Goal: Transaction & Acquisition: Purchase product/service

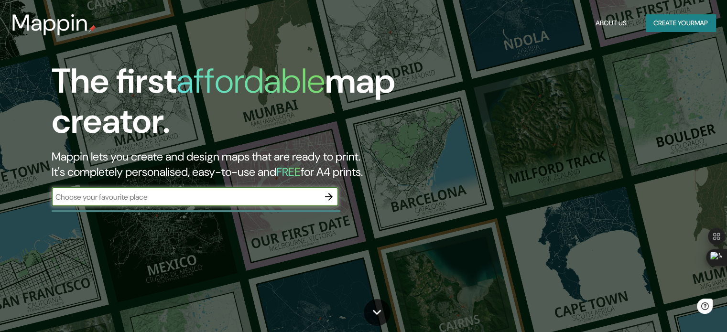
click at [154, 202] on input "text" at bounding box center [186, 197] width 268 height 11
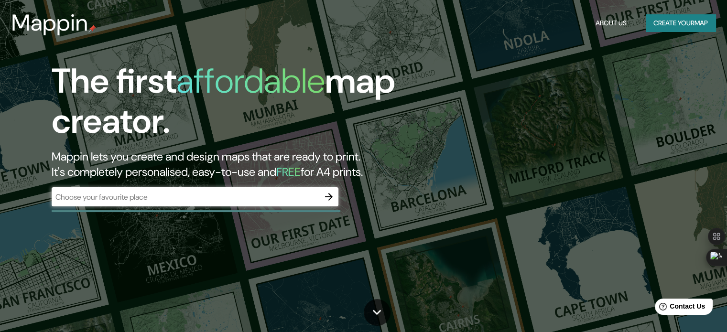
click at [318, 204] on div "​" at bounding box center [195, 196] width 287 height 19
click at [321, 202] on button "button" at bounding box center [328, 196] width 19 height 19
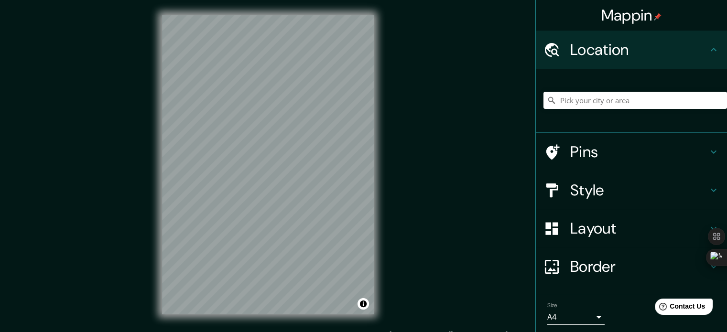
click at [575, 111] on div at bounding box center [636, 101] width 184 height 48
click at [575, 102] on input "Pick your city or area" at bounding box center [636, 100] width 184 height 17
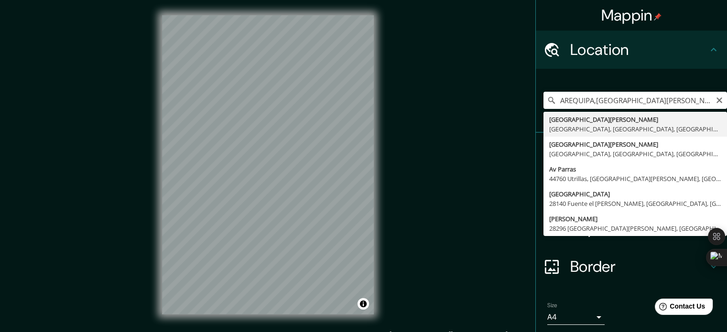
type input "[GEOGRAPHIC_DATA][PERSON_NAME], [GEOGRAPHIC_DATA], [GEOGRAPHIC_DATA], [GEOGRAPH…"
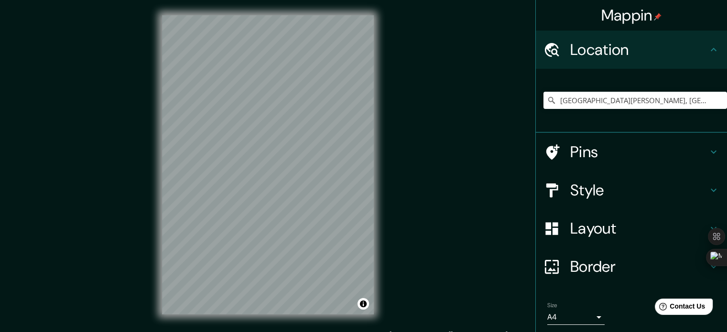
drag, startPoint x: 628, startPoint y: 81, endPoint x: 626, endPoint y: 87, distance: 5.8
click at [628, 82] on div "[GEOGRAPHIC_DATA][PERSON_NAME], [GEOGRAPHIC_DATA], [GEOGRAPHIC_DATA], [GEOGRAPH…" at bounding box center [636, 101] width 184 height 48
click at [617, 101] on input "[GEOGRAPHIC_DATA][PERSON_NAME], [GEOGRAPHIC_DATA], [GEOGRAPHIC_DATA], [GEOGRAPH…" at bounding box center [636, 100] width 184 height 17
click at [717, 100] on icon "Clear" at bounding box center [720, 101] width 6 height 6
click at [639, 107] on input "Pick your city or area" at bounding box center [636, 100] width 184 height 17
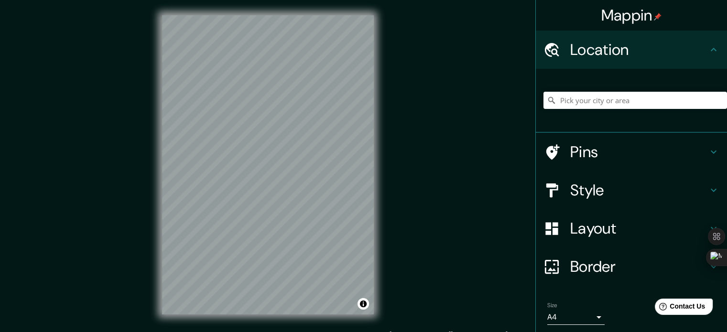
click at [591, 159] on h4 "Pins" at bounding box center [640, 152] width 138 height 19
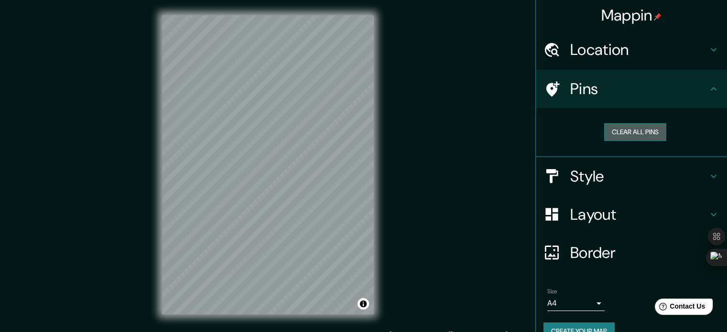
click at [605, 136] on button "Clear all pins" at bounding box center [635, 132] width 62 height 18
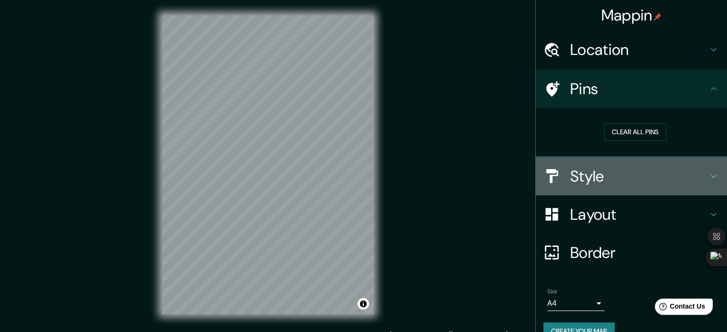
click at [572, 177] on h4 "Style" at bounding box center [640, 176] width 138 height 19
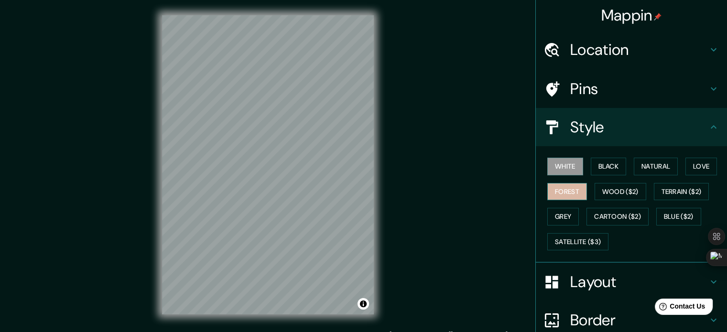
click at [567, 184] on button "Forest" at bounding box center [568, 192] width 40 height 18
click at [591, 168] on button "Black" at bounding box center [609, 167] width 36 height 18
click at [558, 169] on button "White" at bounding box center [566, 167] width 36 height 18
click at [658, 203] on div "White Black Natural Love Forest Wood ($2) Terrain ($2) Grey Cartoon ($2) Blue (…" at bounding box center [636, 204] width 184 height 100
click at [624, 215] on button "Cartoon ($2)" at bounding box center [618, 217] width 62 height 18
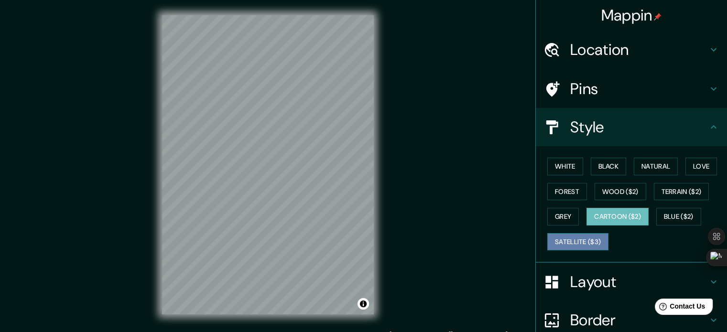
click at [568, 241] on button "Satellite ($3)" at bounding box center [578, 242] width 61 height 18
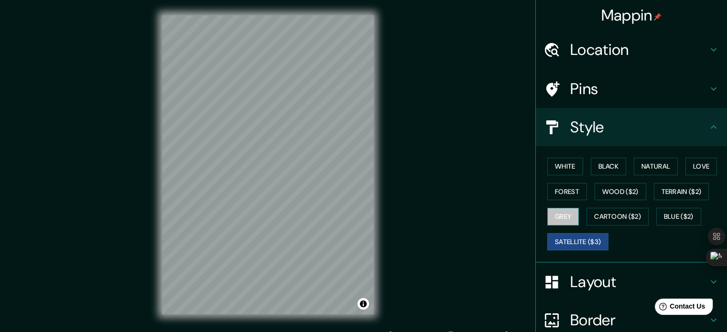
click at [555, 221] on button "Grey" at bounding box center [564, 217] width 32 height 18
click at [569, 240] on button "Satellite ($3)" at bounding box center [578, 242] width 61 height 18
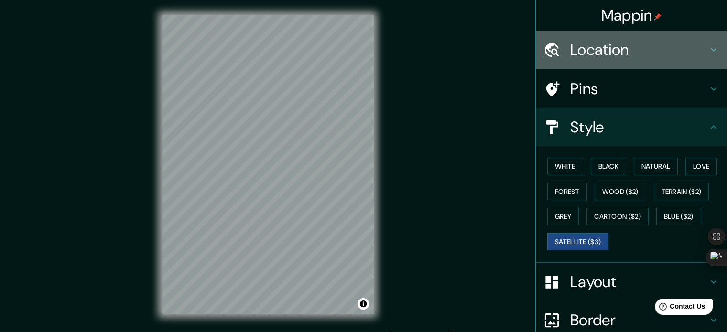
click at [589, 47] on h4 "Location" at bounding box center [640, 49] width 138 height 19
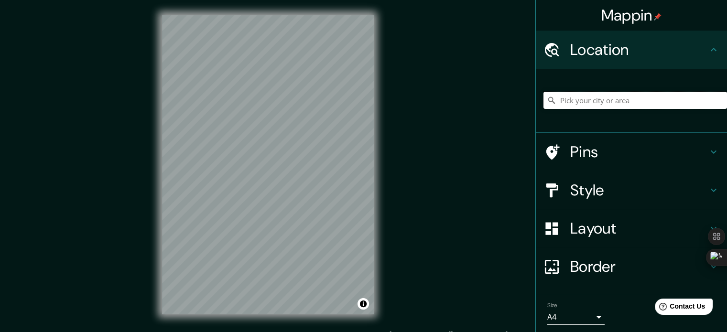
click at [578, 97] on input "Pick your city or area" at bounding box center [636, 100] width 184 height 17
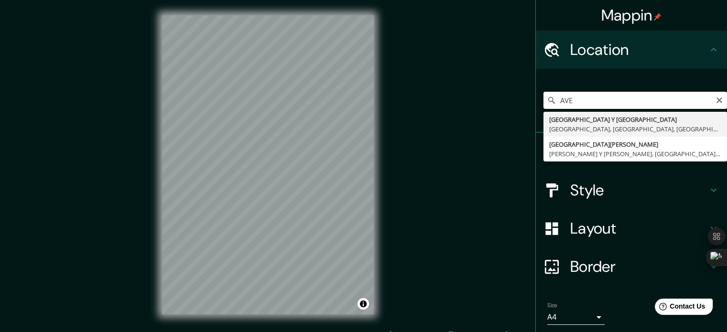
type input "[GEOGRAPHIC_DATA], [GEOGRAPHIC_DATA], [GEOGRAPHIC_DATA], [GEOGRAPHIC_DATA]"
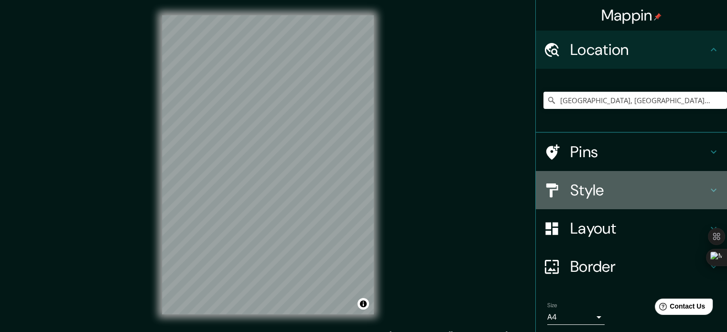
click at [620, 184] on h4 "Style" at bounding box center [640, 190] width 138 height 19
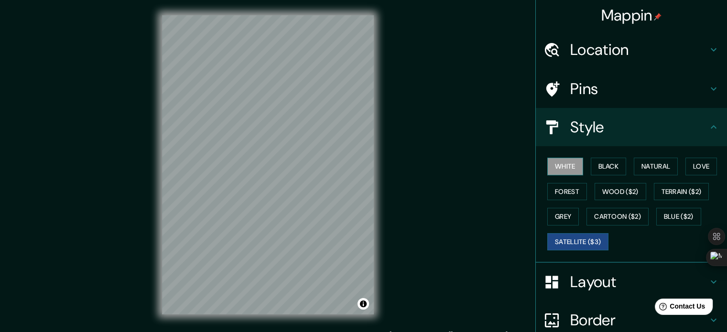
click at [566, 168] on button "White" at bounding box center [566, 167] width 36 height 18
click at [576, 252] on div "White Black Natural Love Forest Wood ($2) Terrain ($2) Grey Cartoon ($2) Blue (…" at bounding box center [636, 204] width 184 height 100
click at [576, 243] on button "Satellite ($3)" at bounding box center [578, 242] width 61 height 18
click at [607, 216] on button "Cartoon ($2)" at bounding box center [618, 217] width 62 height 18
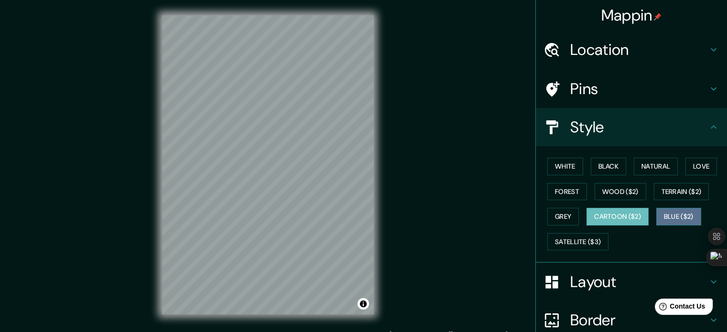
click at [675, 218] on button "Blue ($2)" at bounding box center [679, 217] width 45 height 18
click at [627, 222] on button "Cartoon ($2)" at bounding box center [618, 217] width 62 height 18
click at [557, 218] on button "Grey" at bounding box center [564, 217] width 32 height 18
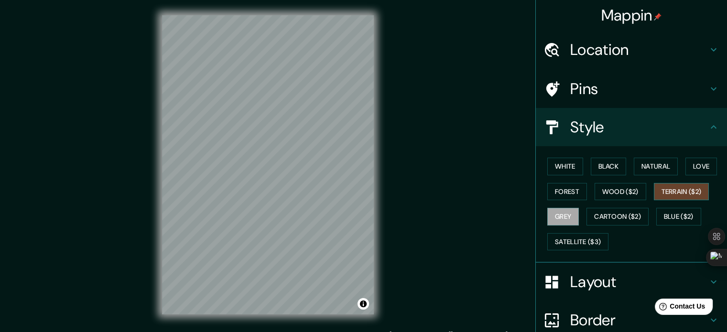
click at [664, 186] on button "Terrain ($2)" at bounding box center [681, 192] width 55 height 18
click at [618, 195] on button "Wood ($2)" at bounding box center [621, 192] width 52 height 18
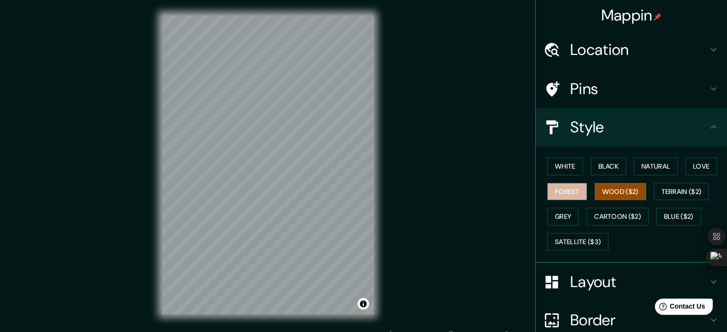
click at [572, 194] on button "Forest" at bounding box center [568, 192] width 40 height 18
click at [679, 165] on div "White Black Natural Love Forest Wood ($2) Terrain ($2) Grey Cartoon ($2) Blue (…" at bounding box center [636, 204] width 184 height 100
click at [686, 164] on button "Love" at bounding box center [702, 167] width 32 height 18
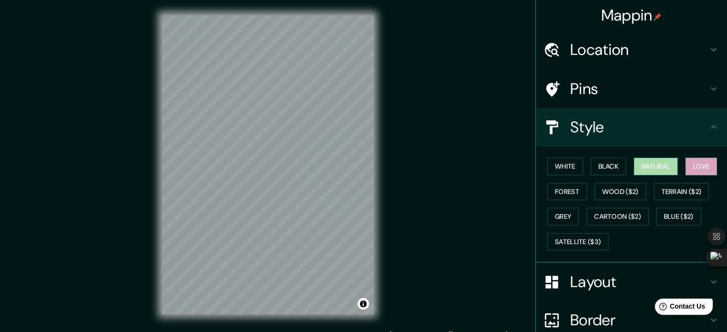
click at [645, 172] on button "Natural" at bounding box center [656, 167] width 44 height 18
click at [620, 172] on button "Black" at bounding box center [609, 167] width 36 height 18
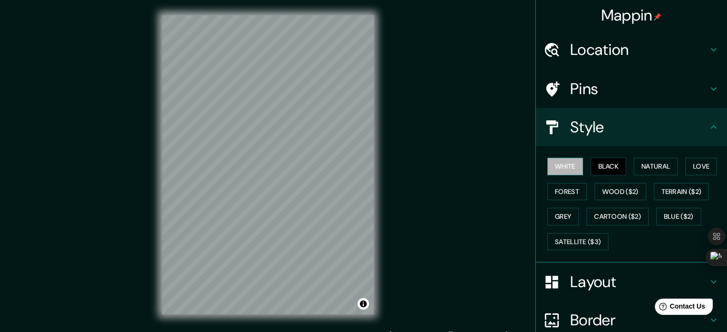
click at [574, 172] on button "White" at bounding box center [566, 167] width 36 height 18
click at [601, 172] on button "Black" at bounding box center [609, 167] width 36 height 18
click at [564, 243] on button "Satellite ($3)" at bounding box center [578, 242] width 61 height 18
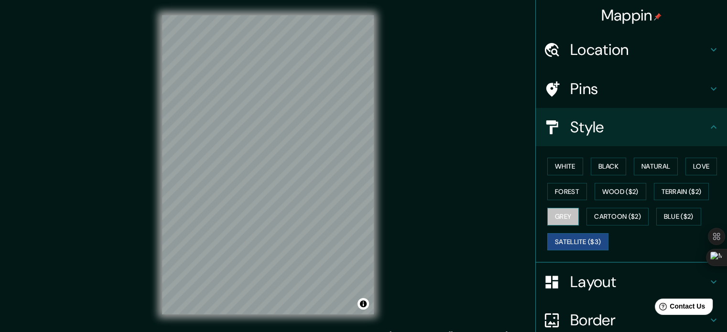
click at [554, 220] on button "Grey" at bounding box center [564, 217] width 32 height 18
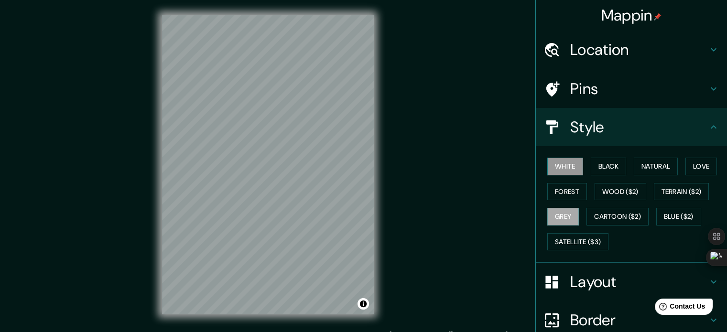
click at [554, 170] on button "White" at bounding box center [566, 167] width 36 height 18
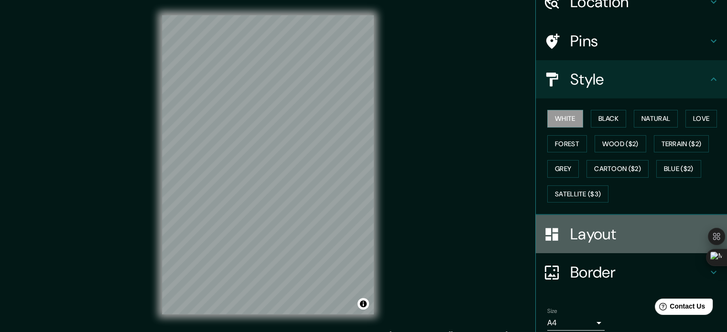
click at [596, 243] on div "Layout" at bounding box center [631, 234] width 191 height 38
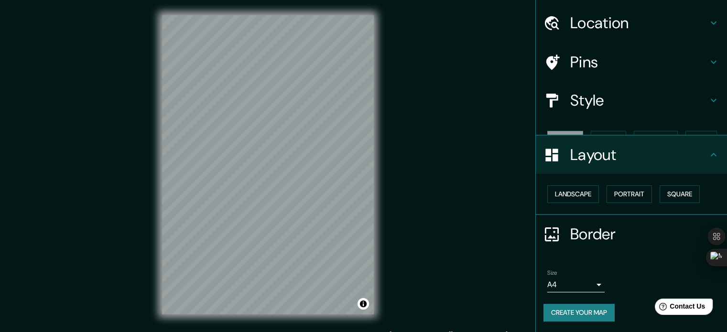
scroll to position [11, 0]
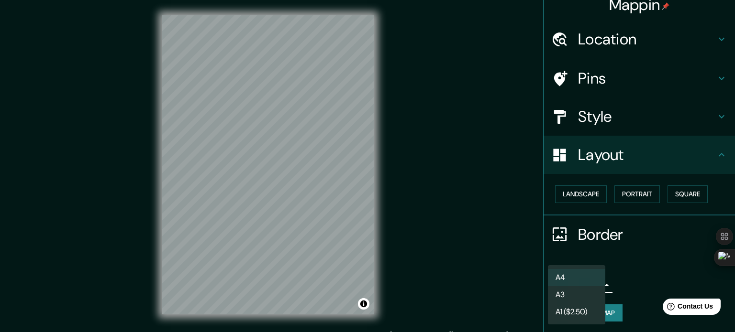
click at [571, 279] on body "Mappin Location [GEOGRAPHIC_DATA] Y [GEOGRAPHIC_DATA], [GEOGRAPHIC_DATA], [GEOG…" at bounding box center [367, 166] width 735 height 332
click at [571, 279] on li "A4" at bounding box center [576, 277] width 57 height 17
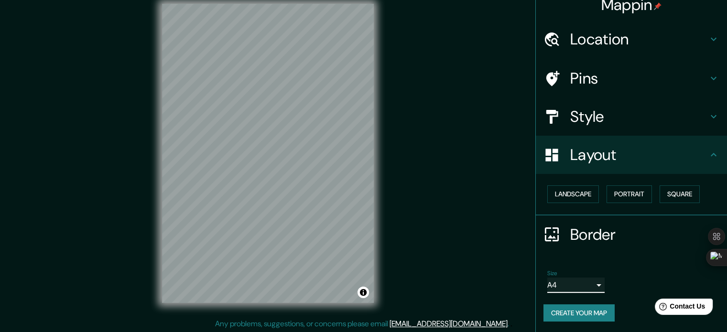
scroll to position [12, 0]
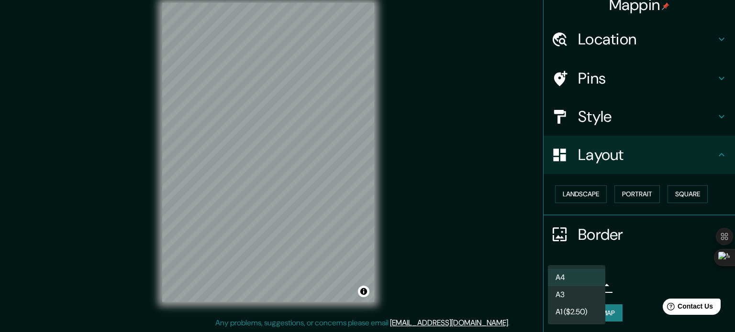
click at [581, 283] on body "Mappin Location [GEOGRAPHIC_DATA] Y [GEOGRAPHIC_DATA], [GEOGRAPHIC_DATA], [GEOG…" at bounding box center [367, 154] width 735 height 332
drag, startPoint x: 617, startPoint y: 287, endPoint x: 644, endPoint y: 284, distance: 26.9
click at [617, 286] on div at bounding box center [367, 166] width 735 height 332
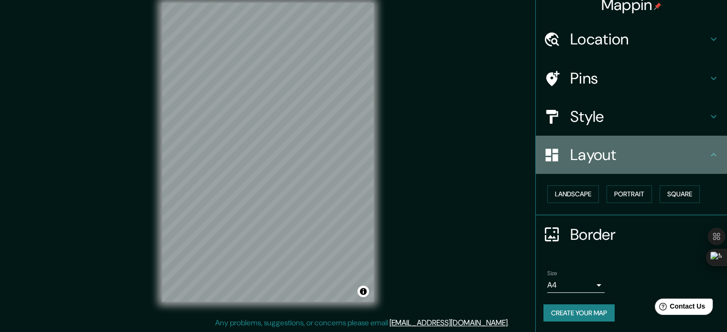
click at [707, 145] on div "Layout" at bounding box center [631, 155] width 191 height 38
click at [692, 162] on h4 "Layout" at bounding box center [640, 154] width 138 height 19
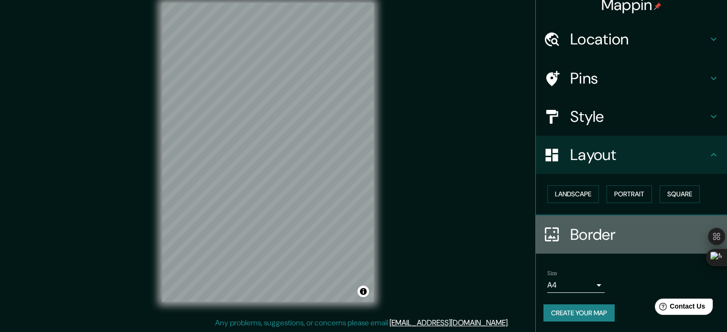
click at [648, 223] on div "Border" at bounding box center [631, 235] width 191 height 38
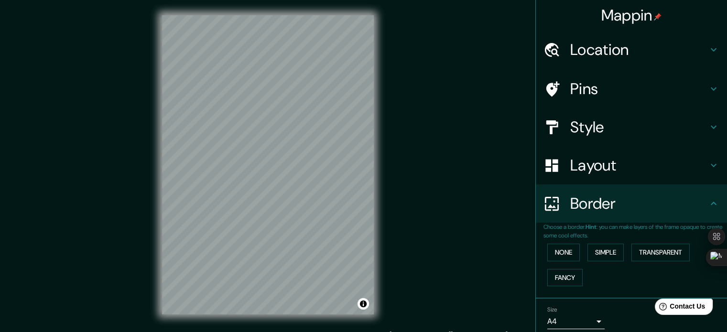
scroll to position [0, 0]
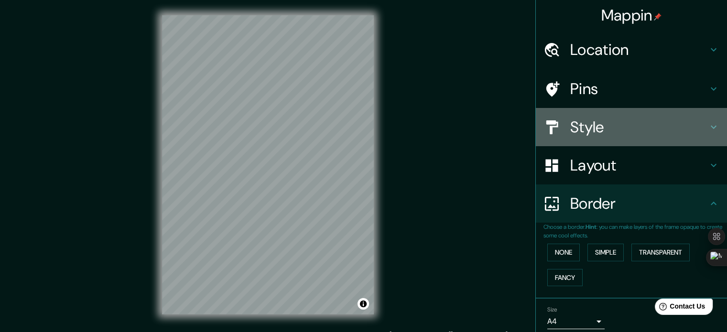
drag, startPoint x: 636, startPoint y: 110, endPoint x: 635, endPoint y: 104, distance: 6.8
click at [636, 110] on div "Style" at bounding box center [631, 127] width 191 height 38
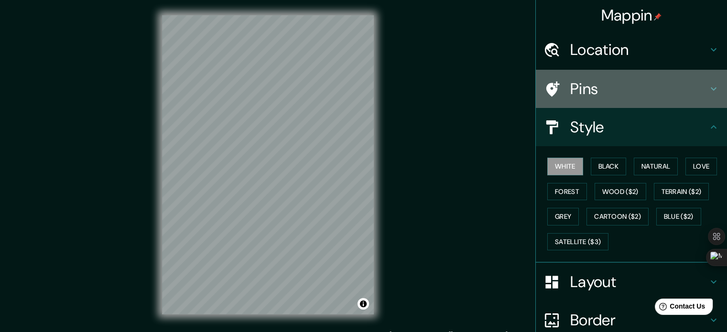
click at [633, 93] on h4 "Pins" at bounding box center [640, 88] width 138 height 19
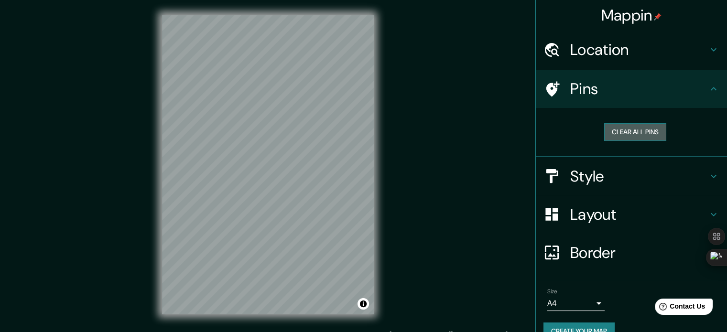
click at [627, 137] on button "Clear all pins" at bounding box center [635, 132] width 62 height 18
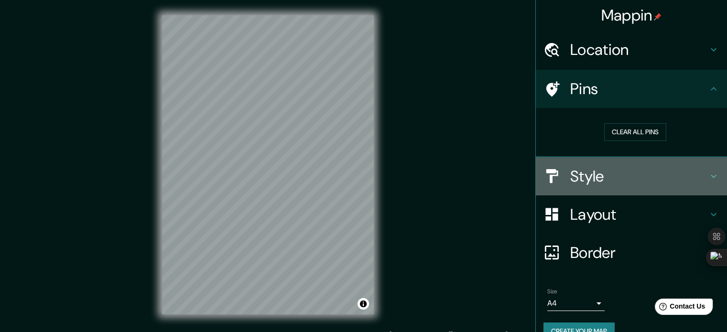
click at [607, 177] on h4 "Style" at bounding box center [640, 176] width 138 height 19
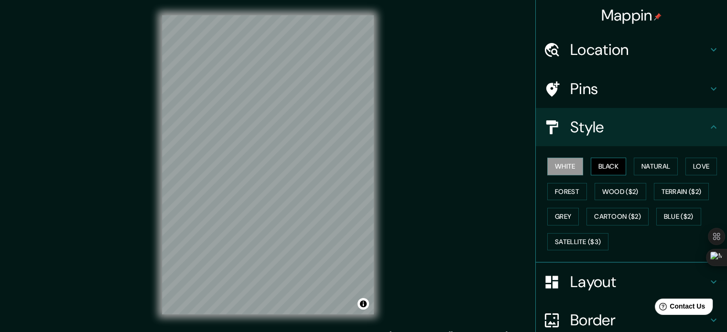
click at [607, 169] on button "Black" at bounding box center [609, 167] width 36 height 18
click at [580, 182] on div "White Black Natural Love Forest Wood ($2) Terrain ($2) Grey Cartoon ($2) Blue (…" at bounding box center [636, 204] width 184 height 100
click at [568, 186] on button "Forest" at bounding box center [568, 192] width 40 height 18
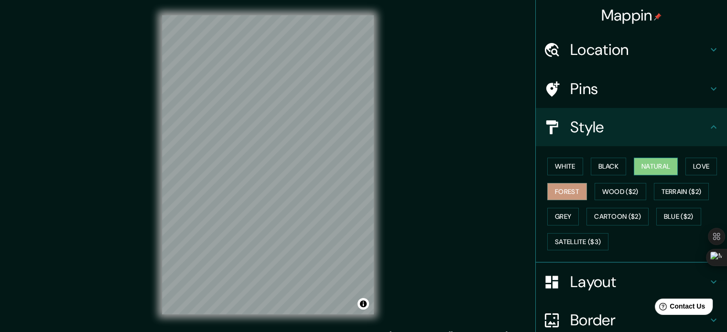
click at [643, 168] on button "Natural" at bounding box center [656, 167] width 44 height 18
click at [626, 199] on button "Wood ($2)" at bounding box center [621, 192] width 52 height 18
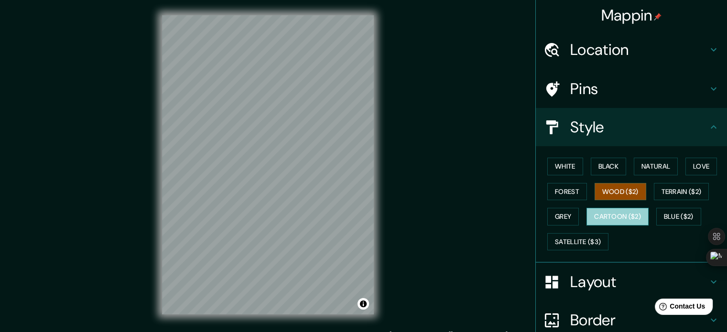
click at [615, 211] on button "Cartoon ($2)" at bounding box center [618, 217] width 62 height 18
click at [597, 227] on div "White Black Natural Love Forest Wood ($2) Terrain ($2) Grey Cartoon ($2) Blue (…" at bounding box center [636, 204] width 184 height 100
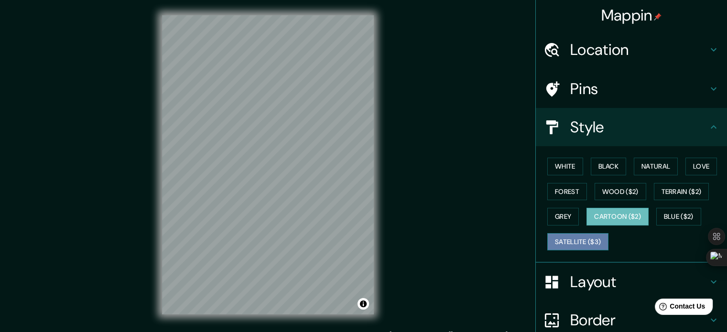
click at [590, 235] on button "Satellite ($3)" at bounding box center [578, 242] width 61 height 18
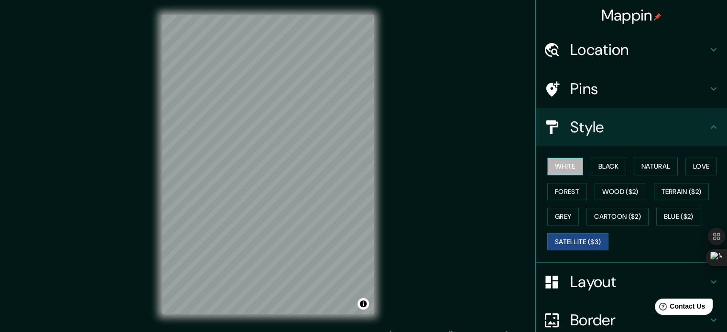
click at [559, 166] on button "White" at bounding box center [566, 167] width 36 height 18
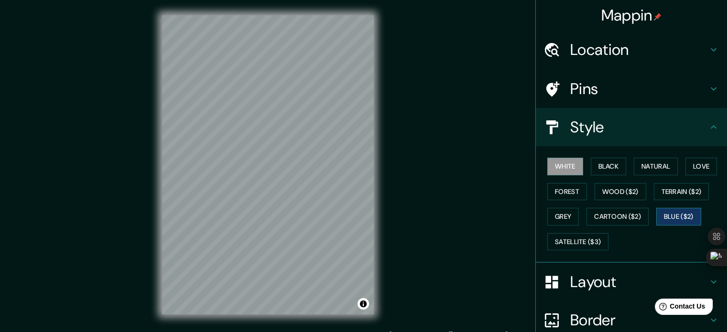
click at [683, 217] on button "Blue ($2)" at bounding box center [679, 217] width 45 height 18
click at [636, 218] on button "Cartoon ($2)" at bounding box center [618, 217] width 62 height 18
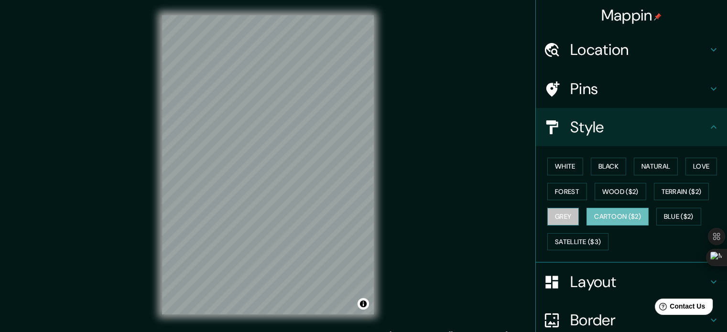
click at [570, 223] on button "Grey" at bounding box center [564, 217] width 32 height 18
click at [601, 219] on button "Cartoon ($2)" at bounding box center [618, 217] width 62 height 18
click at [599, 173] on button "Black" at bounding box center [609, 167] width 36 height 18
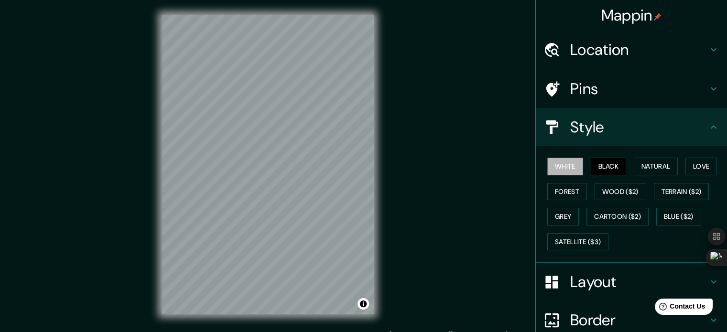
click at [562, 172] on button "White" at bounding box center [566, 167] width 36 height 18
click at [591, 168] on button "Black" at bounding box center [609, 167] width 36 height 18
drag, startPoint x: 637, startPoint y: 167, endPoint x: 626, endPoint y: 168, distance: 11.5
click at [627, 168] on div "White Black Natural Love Forest Wood ($2) Terrain ($2) Grey Cartoon ($2) Blue (…" at bounding box center [636, 204] width 184 height 100
click at [694, 157] on div "White Black Natural Love Forest Wood ($2) Terrain ($2) Grey Cartoon ($2) Blue (…" at bounding box center [636, 204] width 184 height 100
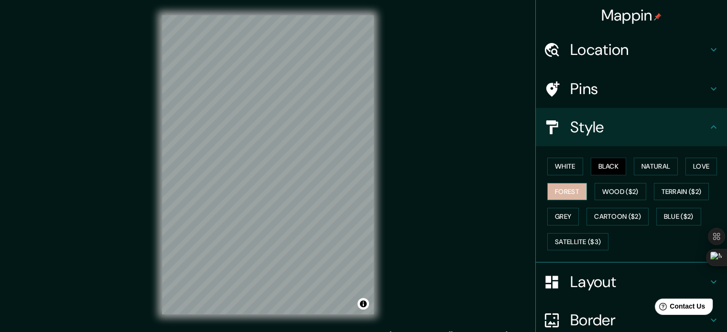
click at [559, 192] on button "Forest" at bounding box center [568, 192] width 40 height 18
drag, startPoint x: 609, startPoint y: 198, endPoint x: 616, endPoint y: 199, distance: 7.7
click at [609, 198] on button "Wood ($2)" at bounding box center [621, 192] width 52 height 18
click at [669, 200] on div "White Black Natural Love Forest Wood ($2) Terrain ($2) Grey Cartoon ($2) Blue (…" at bounding box center [636, 204] width 184 height 100
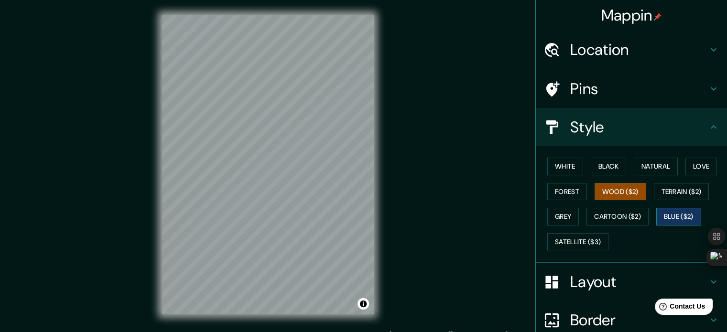
click at [667, 218] on button "Blue ($2)" at bounding box center [679, 217] width 45 height 18
click at [608, 220] on button "Cartoon ($2)" at bounding box center [618, 217] width 62 height 18
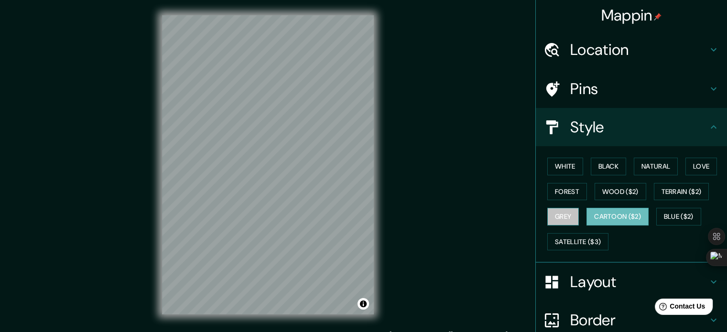
click at [563, 216] on button "Grey" at bounding box center [564, 217] width 32 height 18
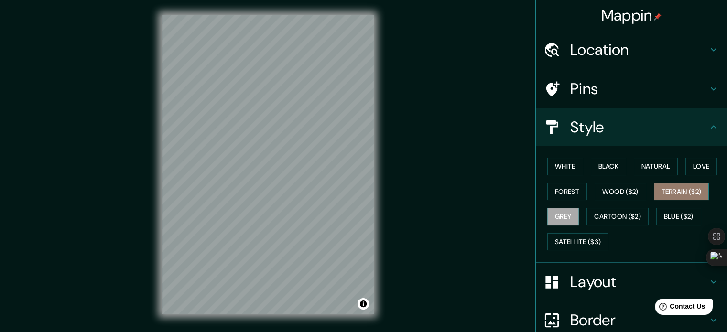
click at [667, 187] on button "Terrain ($2)" at bounding box center [681, 192] width 55 height 18
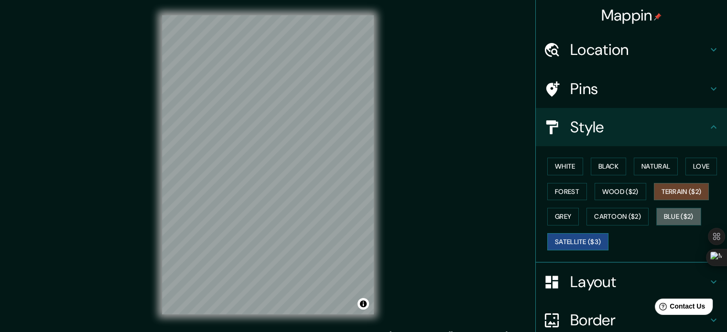
drag, startPoint x: 659, startPoint y: 215, endPoint x: 584, endPoint y: 242, distance: 79.6
click at [644, 220] on div "White Black Natural Love Forest Wood ($2) Terrain ($2) Grey Cartoon ($2) Blue (…" at bounding box center [636, 204] width 184 height 100
click at [574, 246] on button "Satellite ($3)" at bounding box center [578, 242] width 61 height 18
click at [669, 217] on button "Blue ($2)" at bounding box center [679, 217] width 45 height 18
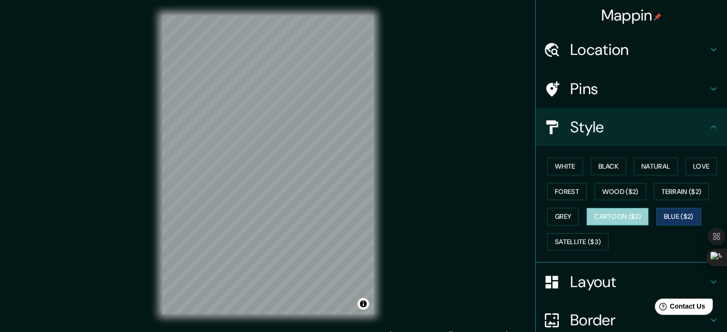
click at [611, 220] on button "Cartoon ($2)" at bounding box center [618, 217] width 62 height 18
drag, startPoint x: 651, startPoint y: 218, endPoint x: 664, endPoint y: 215, distance: 13.8
click at [651, 218] on div "White Black Natural Love Forest Wood ($2) Terrain ($2) Grey Cartoon ($2) Blue (…" at bounding box center [636, 204] width 184 height 100
click at [665, 215] on button "Blue ($2)" at bounding box center [679, 217] width 45 height 18
click at [560, 221] on button "Grey" at bounding box center [564, 217] width 32 height 18
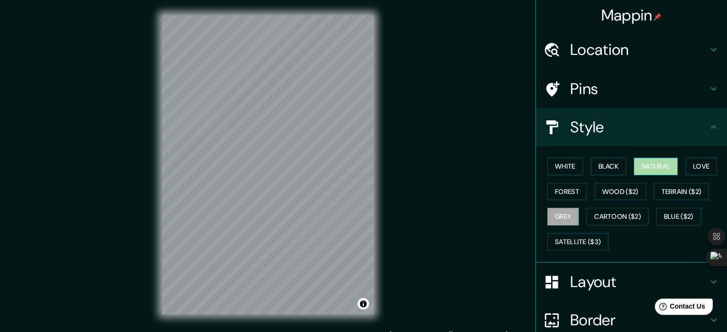
click at [655, 173] on button "Natural" at bounding box center [656, 167] width 44 height 18
